Goal: Task Accomplishment & Management: Use online tool/utility

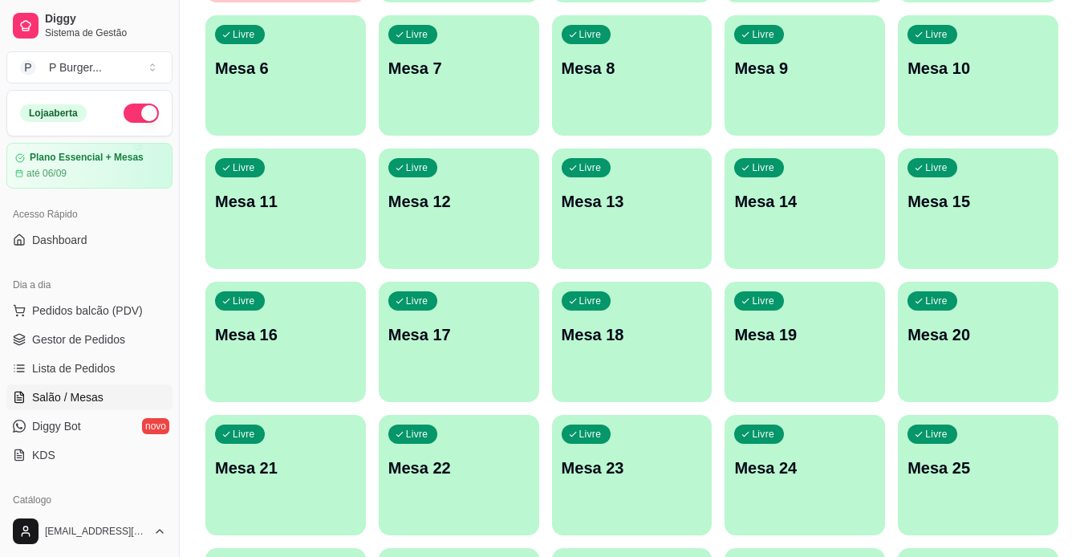
scroll to position [309, 0]
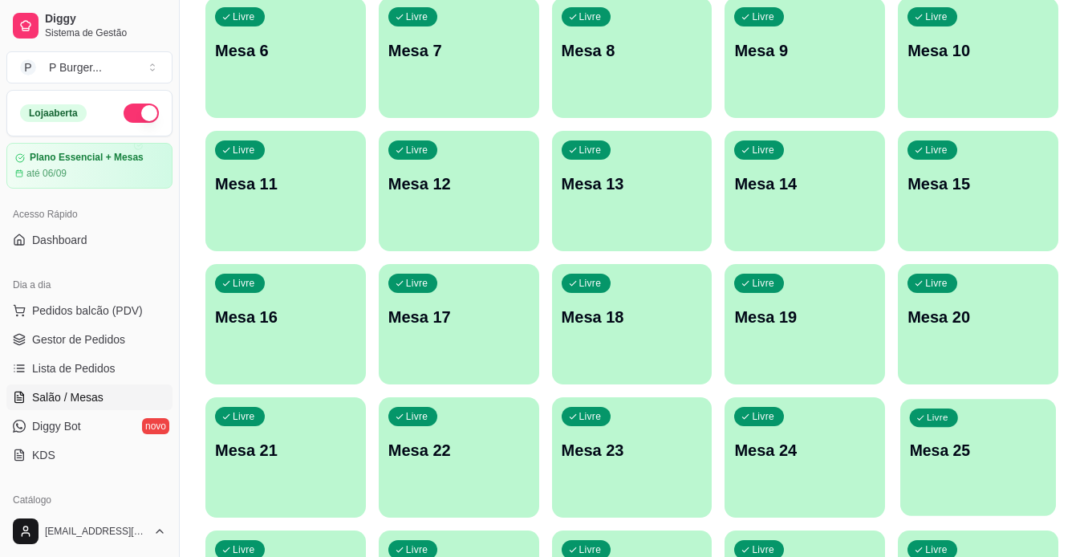
click at [963, 432] on div "Livre Mesa 25" at bounding box center [978, 448] width 156 height 98
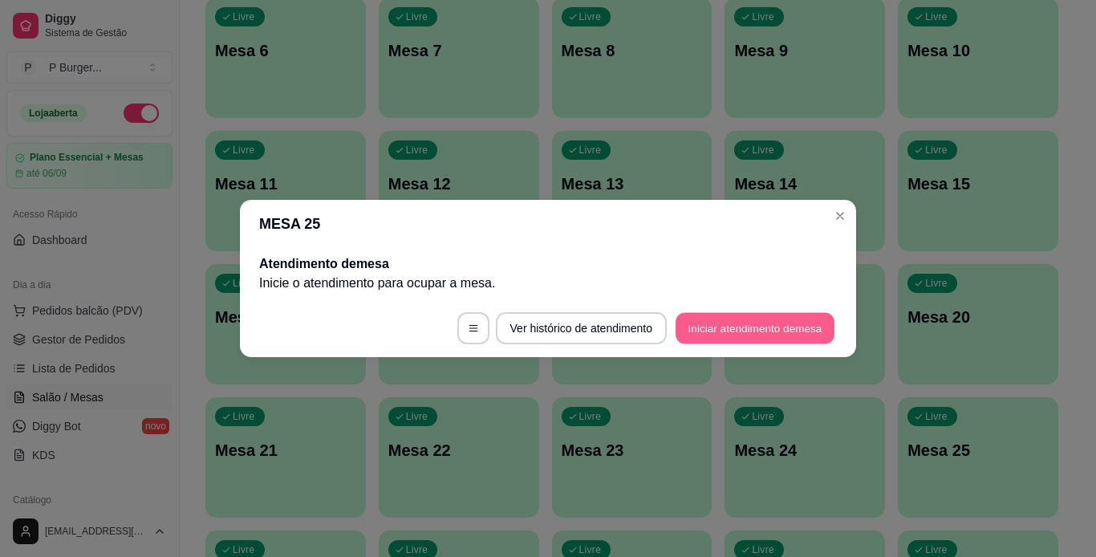
click at [732, 327] on button "Iniciar atendimento de mesa" at bounding box center [754, 328] width 159 height 31
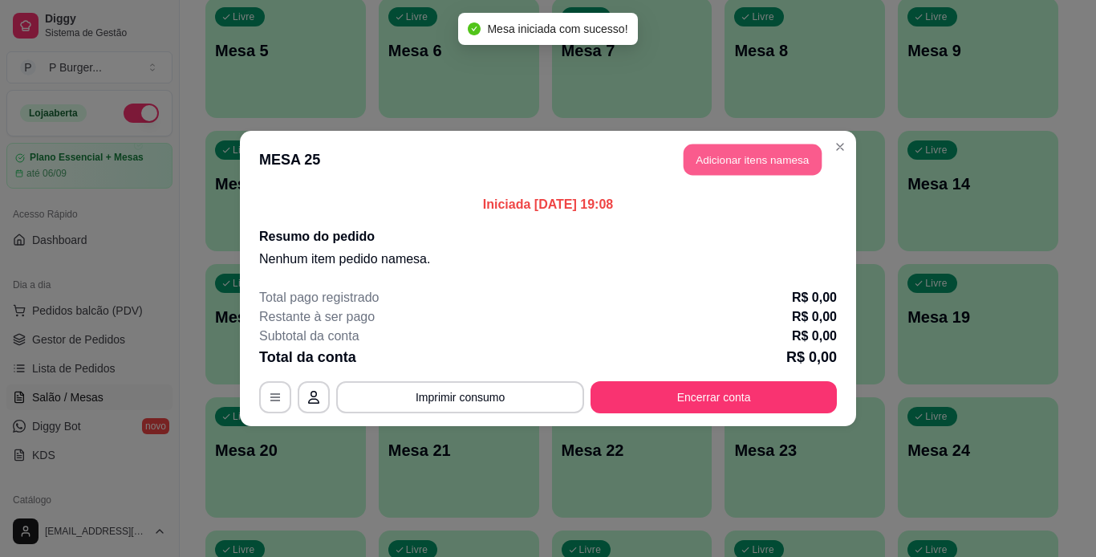
click at [743, 156] on button "Adicionar itens na mesa" at bounding box center [753, 159] width 138 height 31
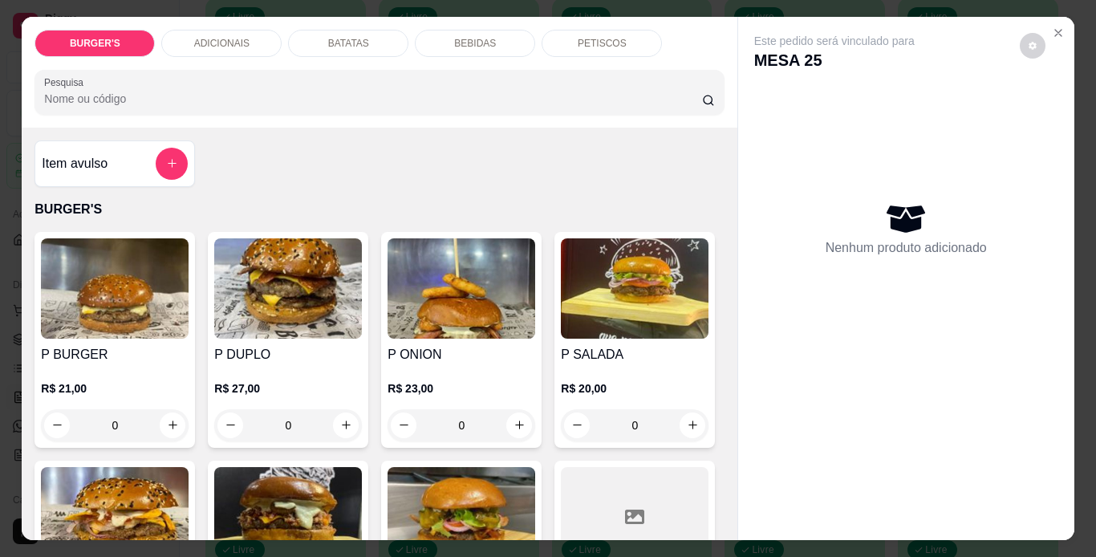
click at [101, 354] on h4 "P BURGER" at bounding box center [115, 354] width 148 height 19
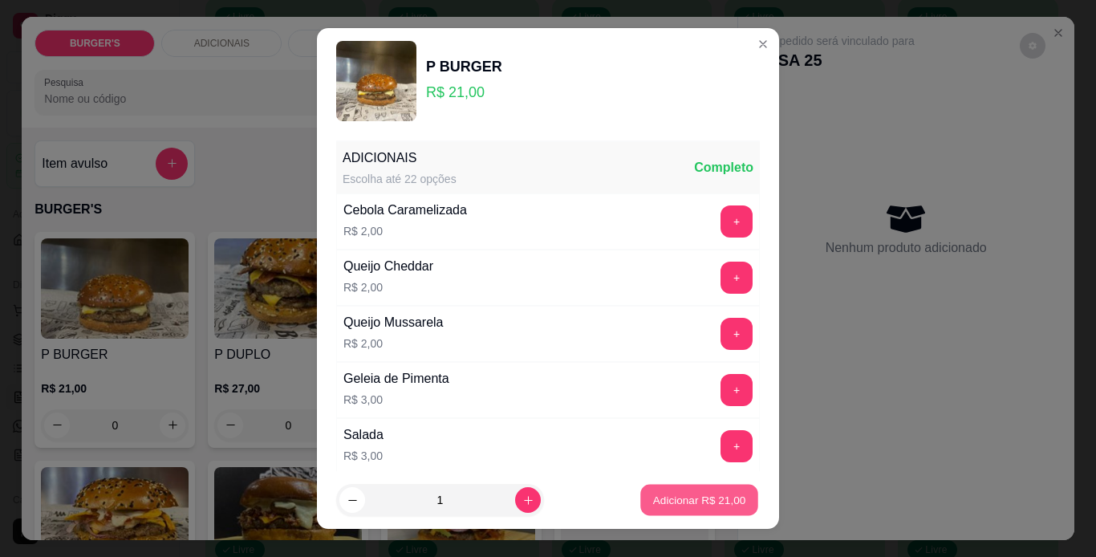
click at [662, 499] on p "Adicionar R$ 21,00" at bounding box center [699, 500] width 93 height 15
type input "1"
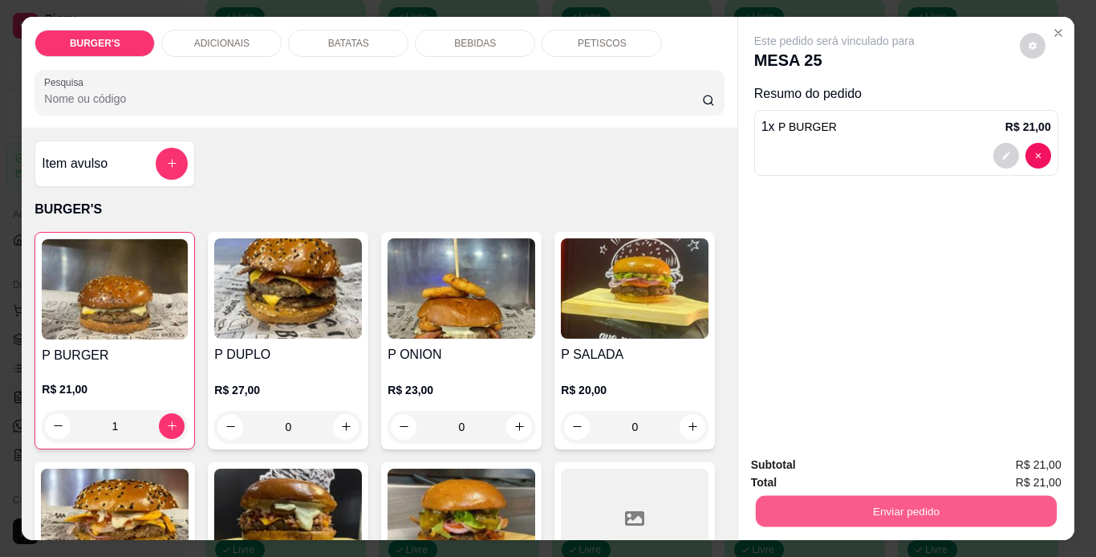
click at [911, 501] on button "Enviar pedido" at bounding box center [905, 511] width 301 height 31
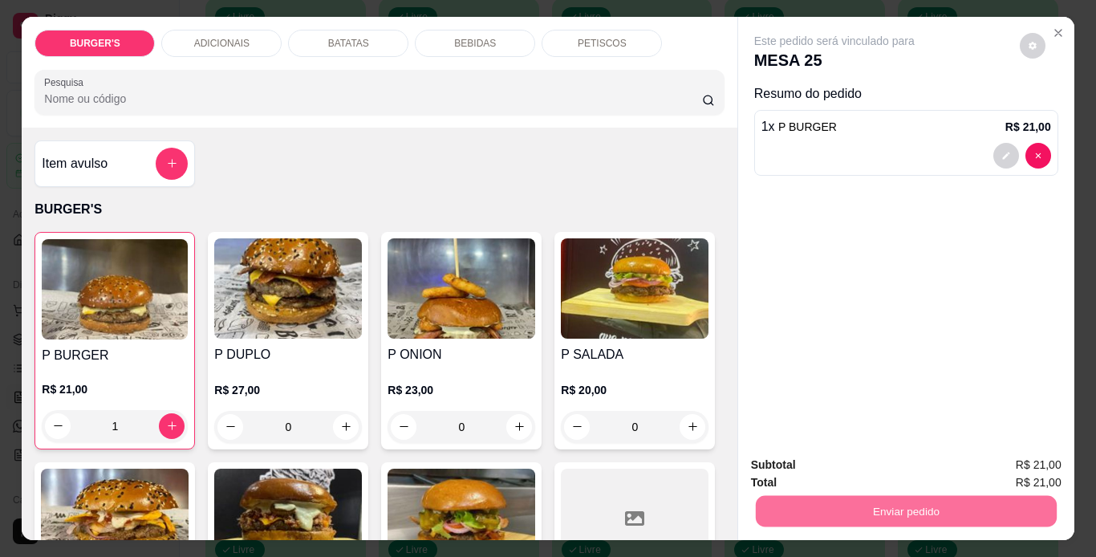
click at [1005, 457] on button "Sim, quero registrar" at bounding box center [1005, 466] width 120 height 30
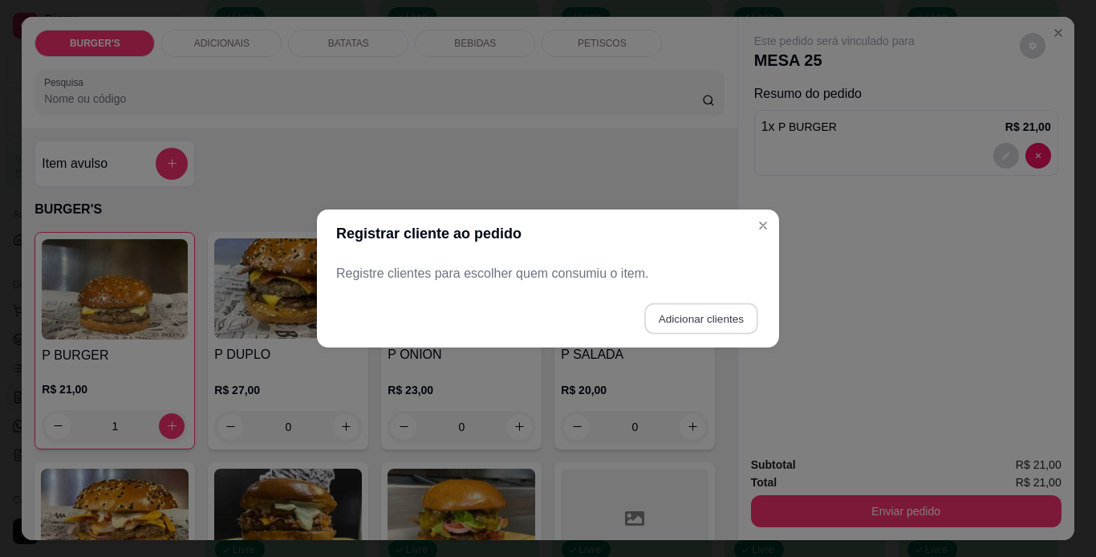
click at [724, 307] on button "Adicionar clientes" at bounding box center [700, 318] width 113 height 31
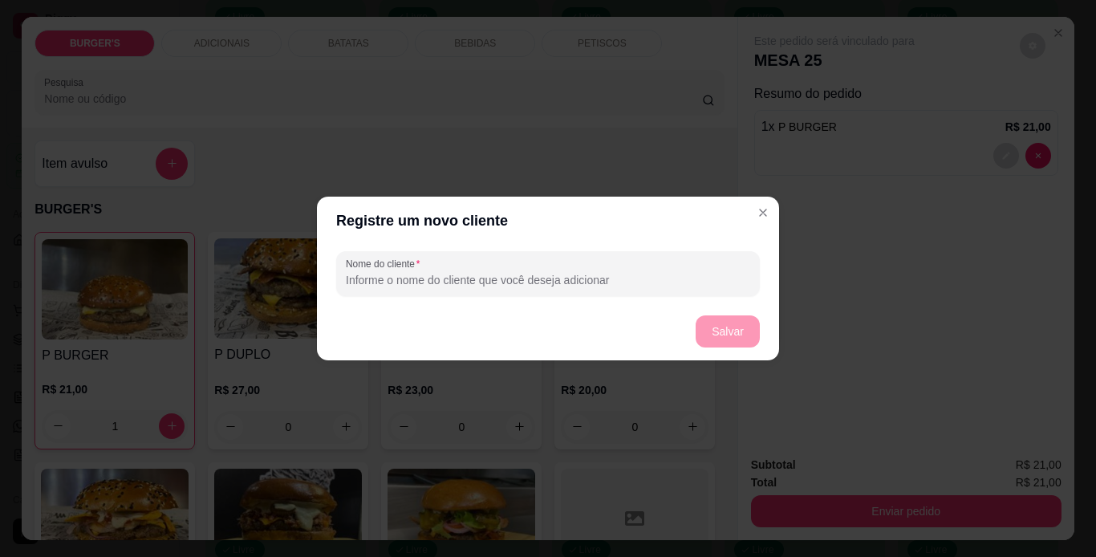
click at [613, 275] on input "Nome do cliente" at bounding box center [548, 280] width 404 height 16
type input "kercia"
click at [748, 334] on button "Salvar" at bounding box center [727, 331] width 63 height 31
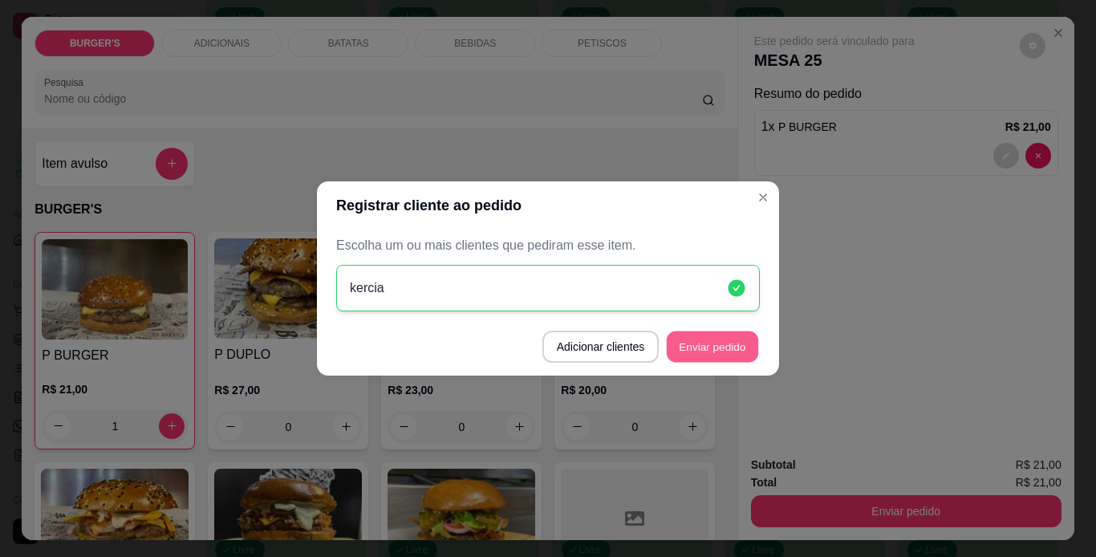
click at [724, 354] on button "Enviar pedido" at bounding box center [712, 346] width 91 height 31
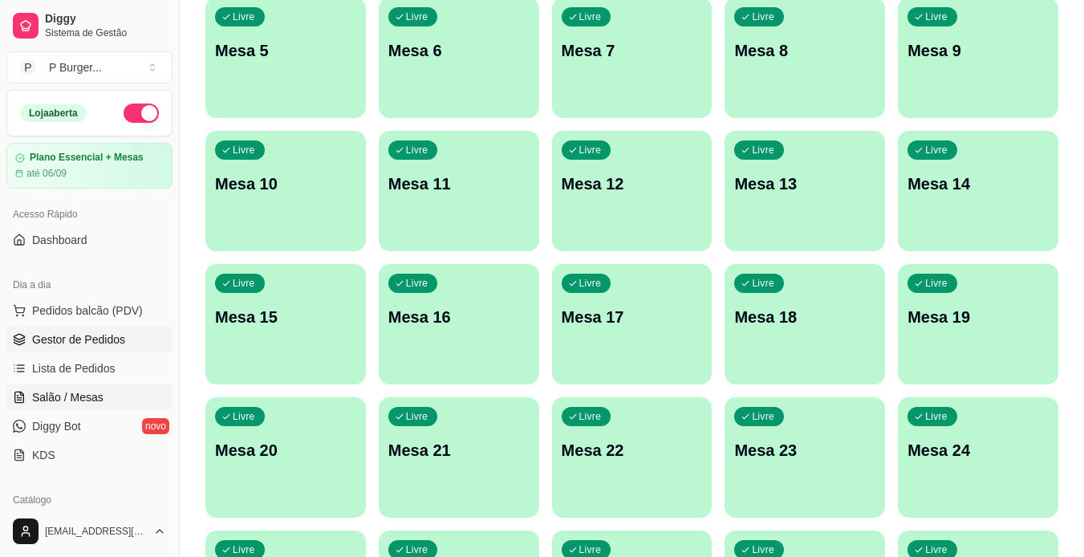
click at [115, 341] on span "Gestor de Pedidos" at bounding box center [78, 339] width 93 height 16
